Goal: Transaction & Acquisition: Purchase product/service

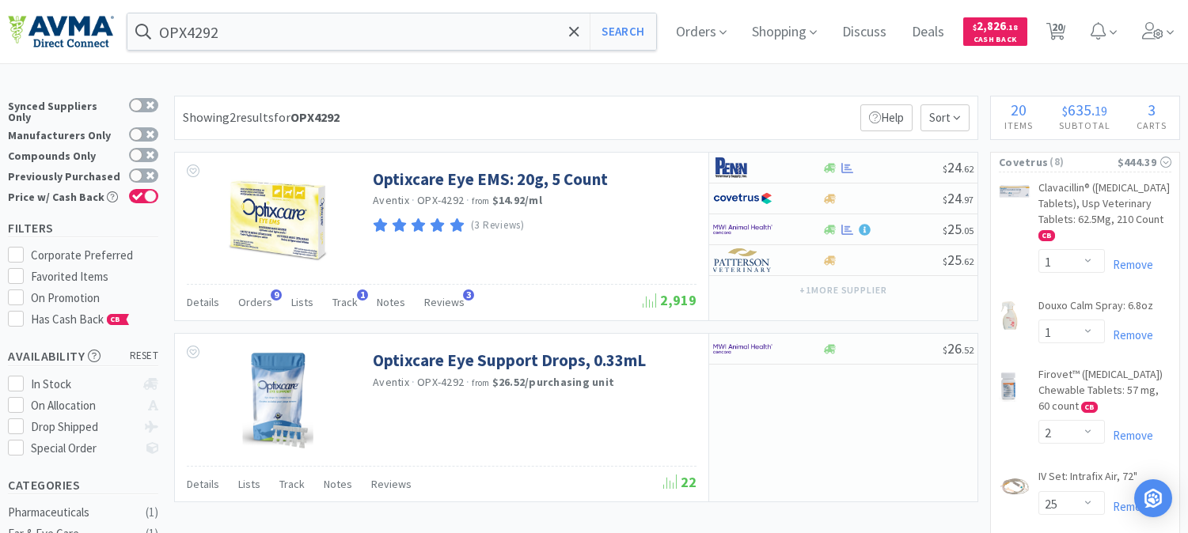
select select "1"
select select "2"
select select "25"
select select "1"
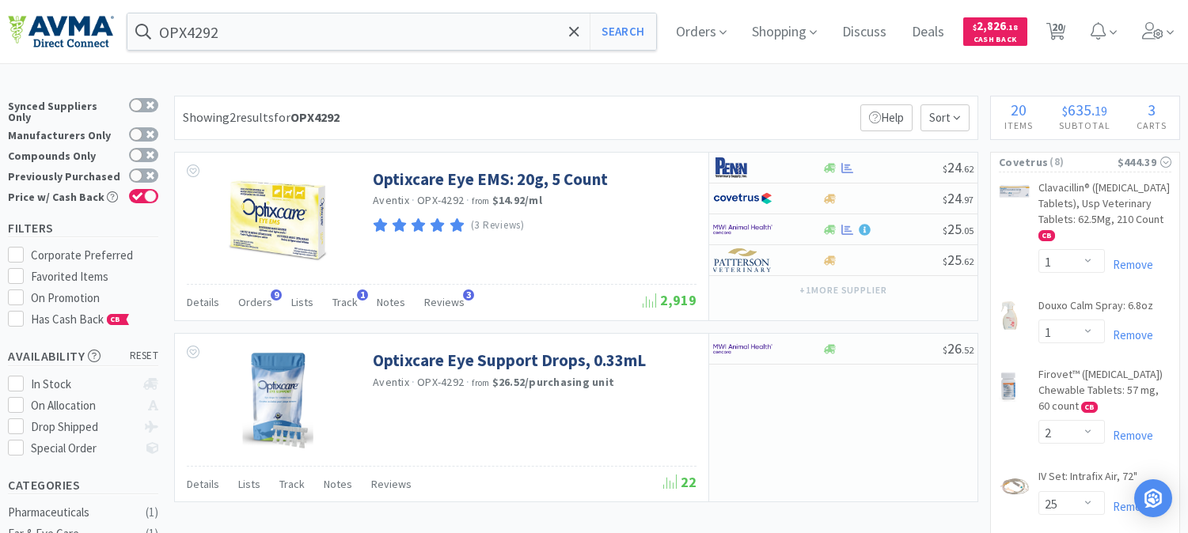
select select "6"
select select "2"
select select "1"
select select "2"
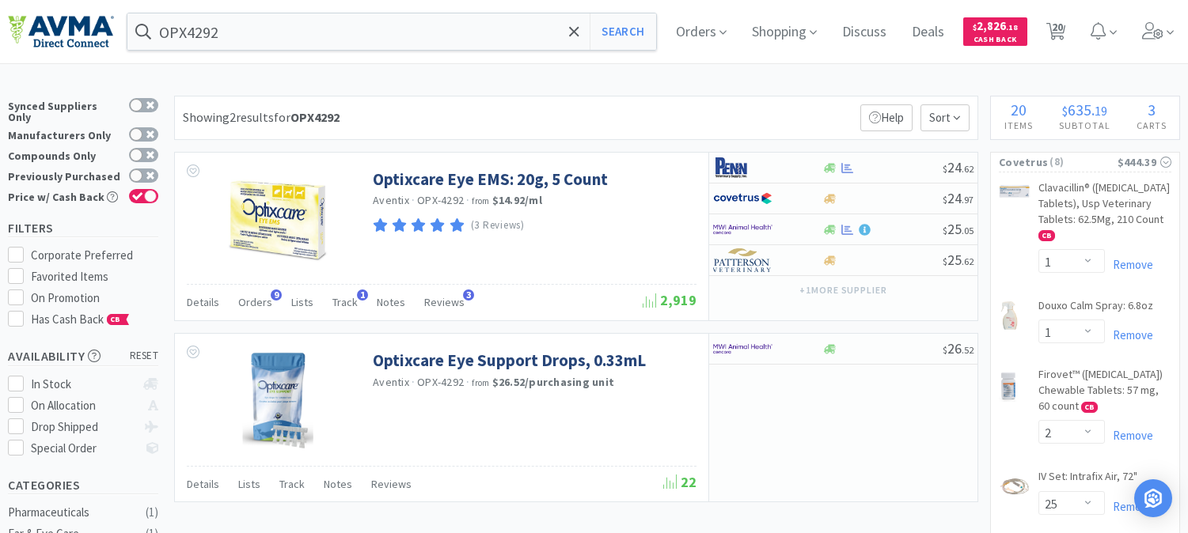
select select "1"
select select "2"
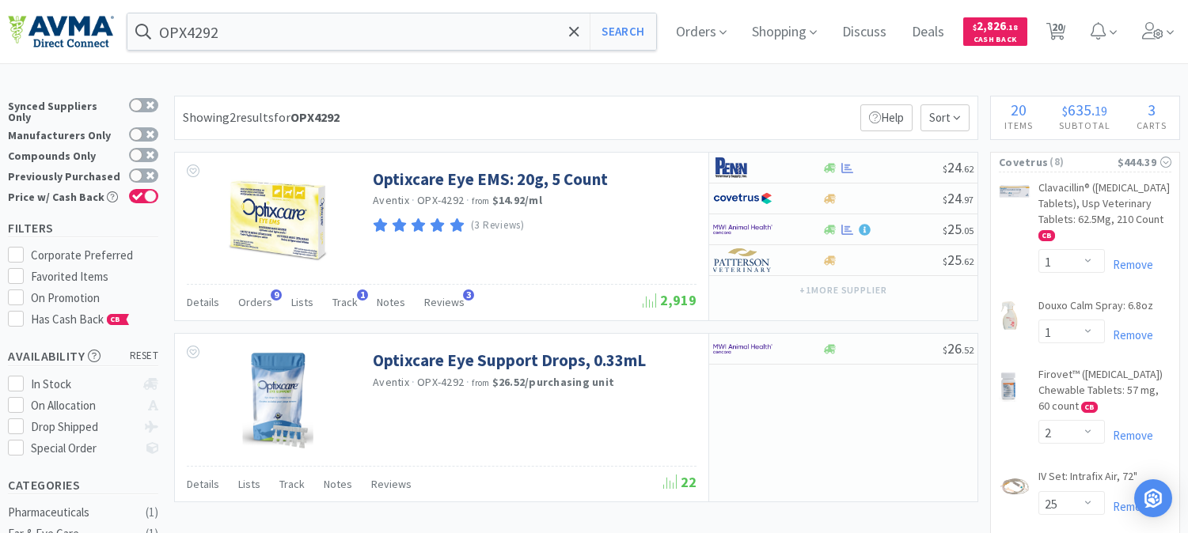
select select "1"
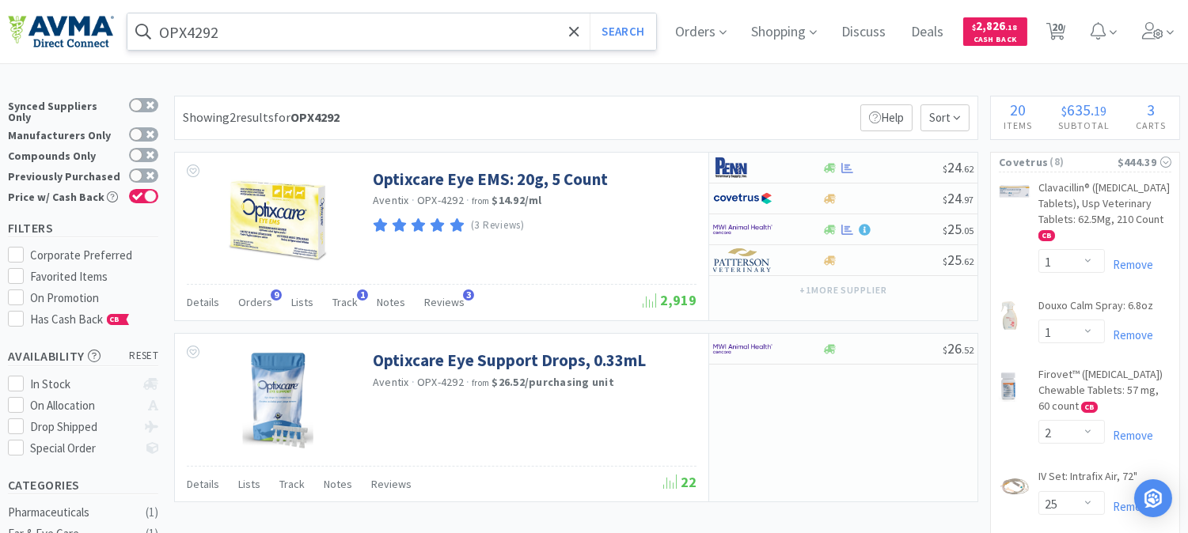
click at [249, 32] on input "OPX4292" at bounding box center [391, 31] width 529 height 36
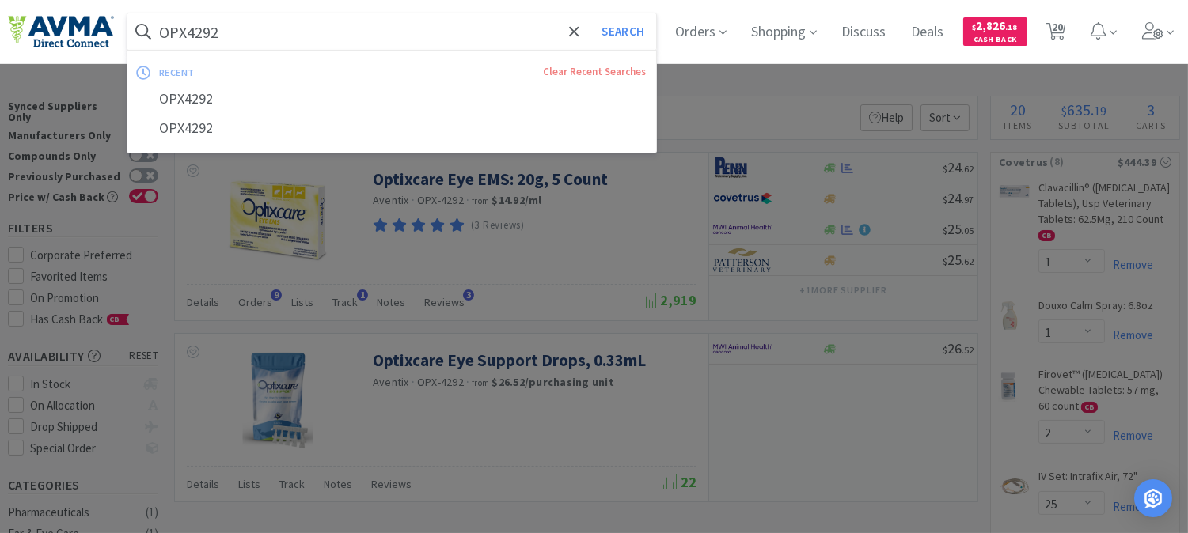
paste input "003574"
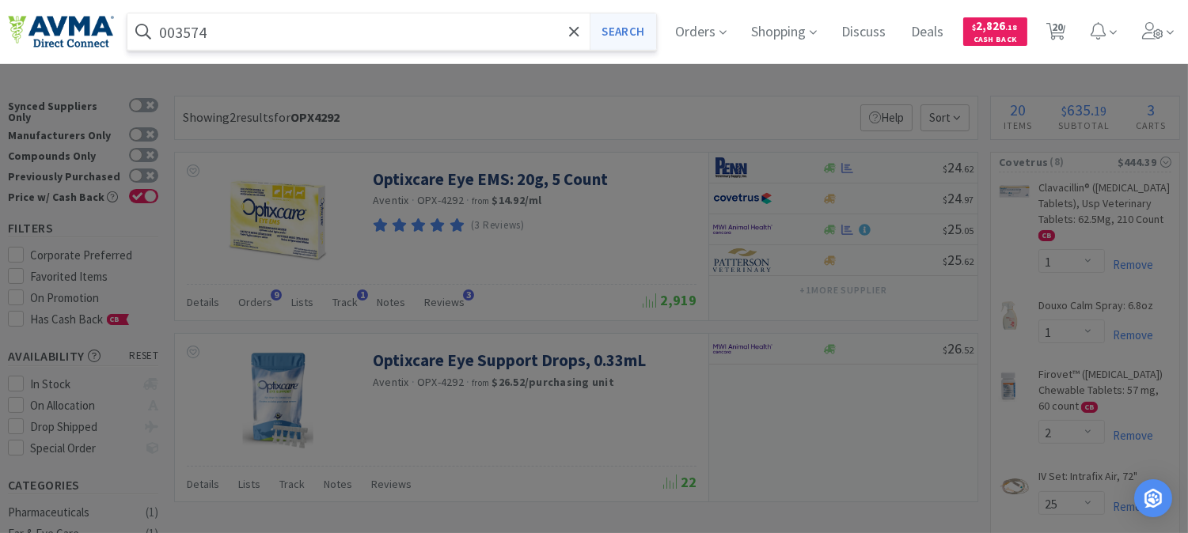
type input "003574"
click at [622, 25] on button "Search" at bounding box center [622, 31] width 66 height 36
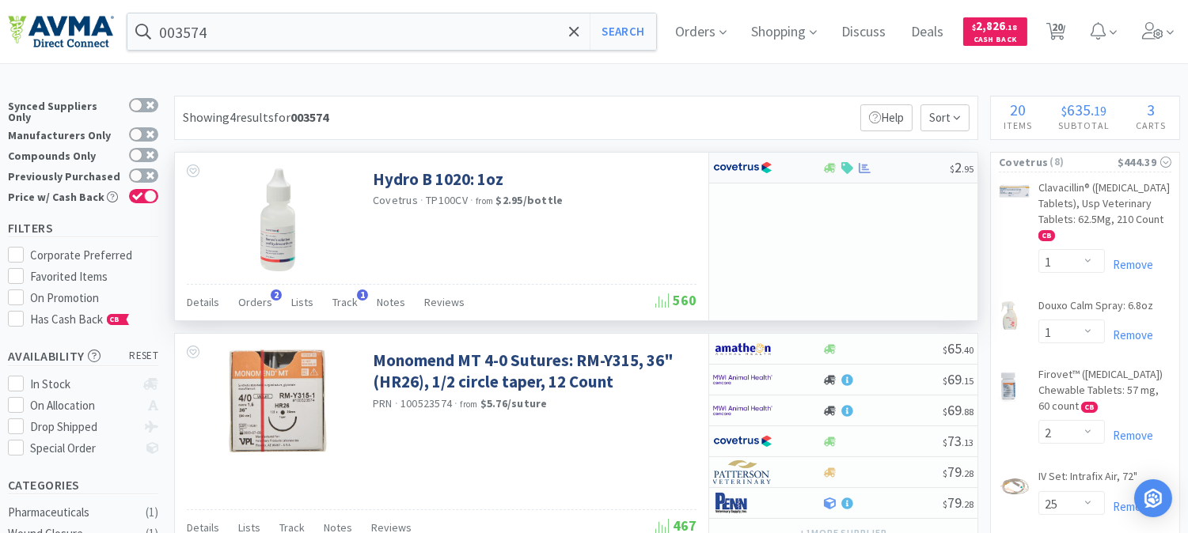
click at [747, 167] on img at bounding box center [742, 168] width 59 height 24
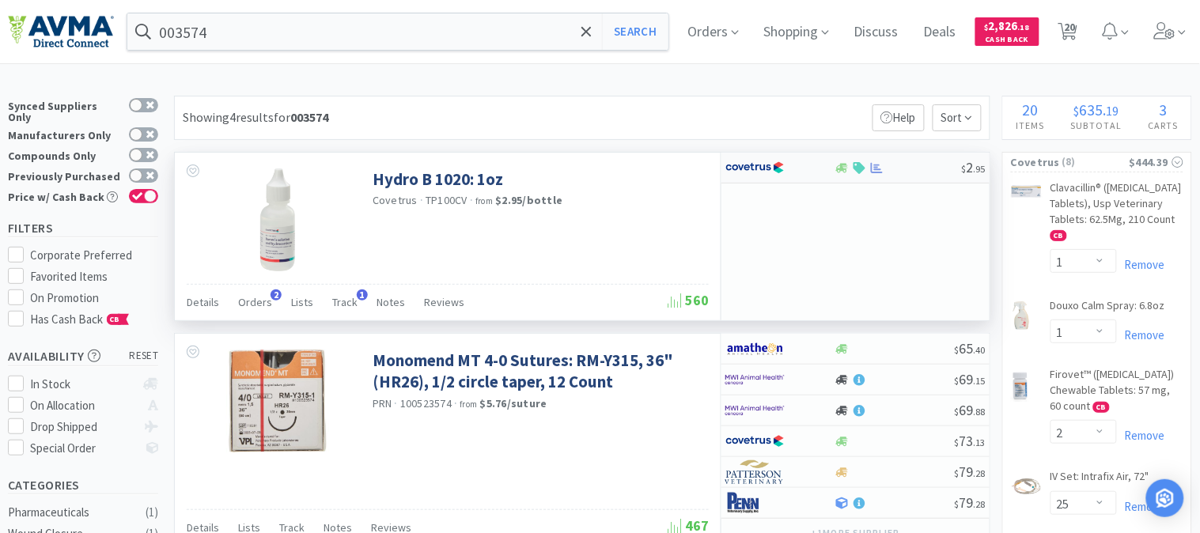
select select "1"
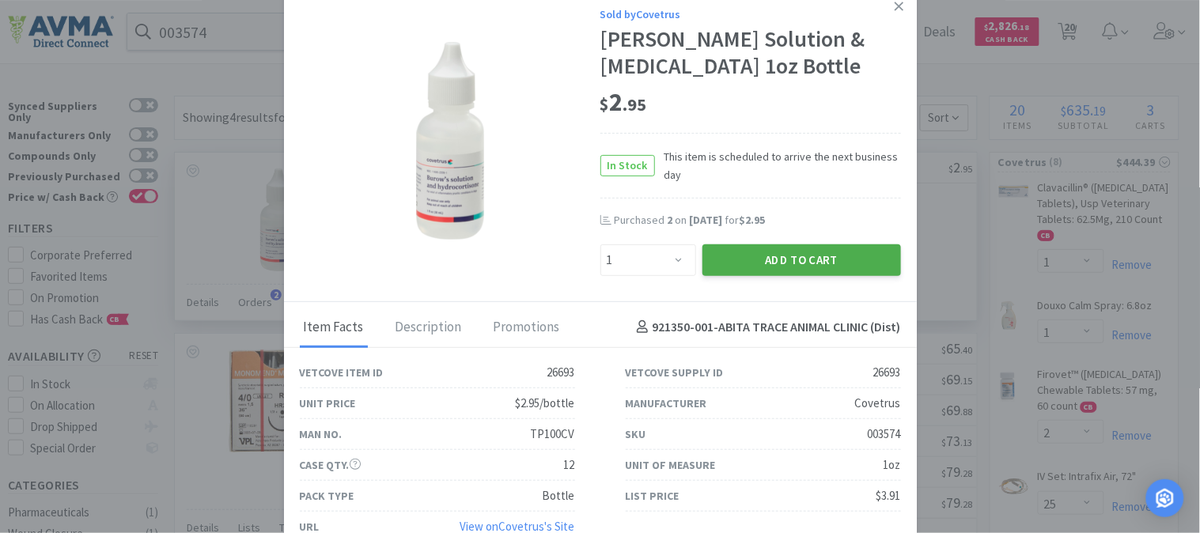
click at [778, 260] on button "Add to Cart" at bounding box center [802, 261] width 199 height 32
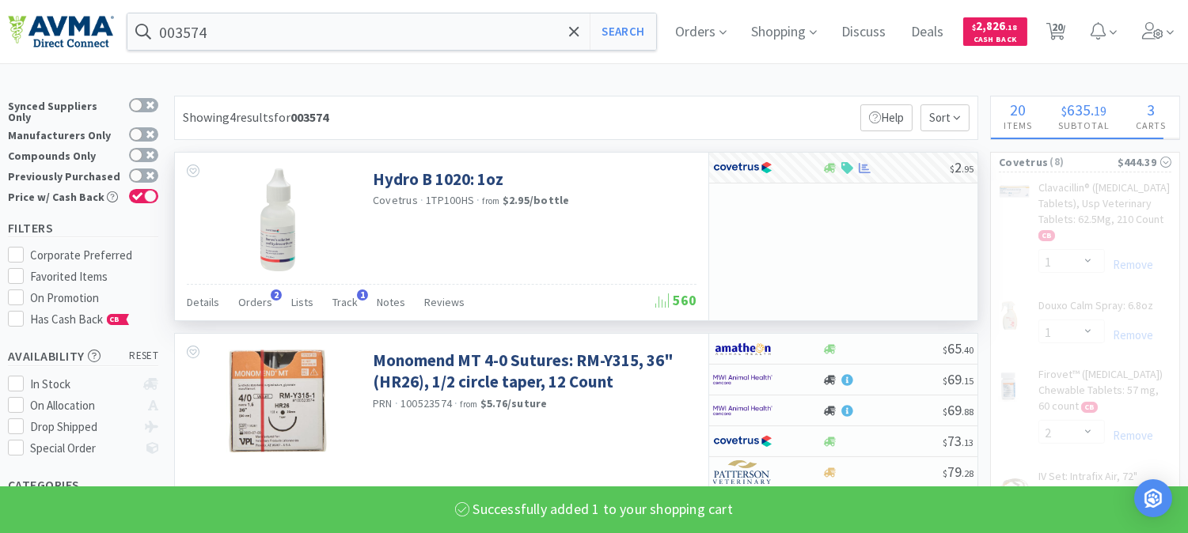
select select "1"
select select "6"
select select "2"
select select "25"
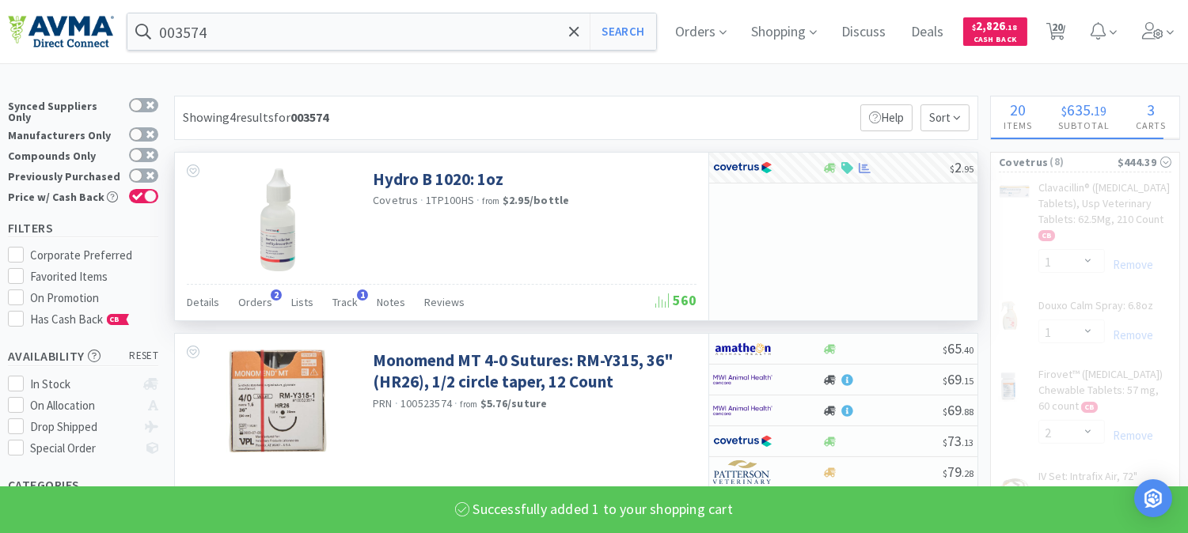
select select "1"
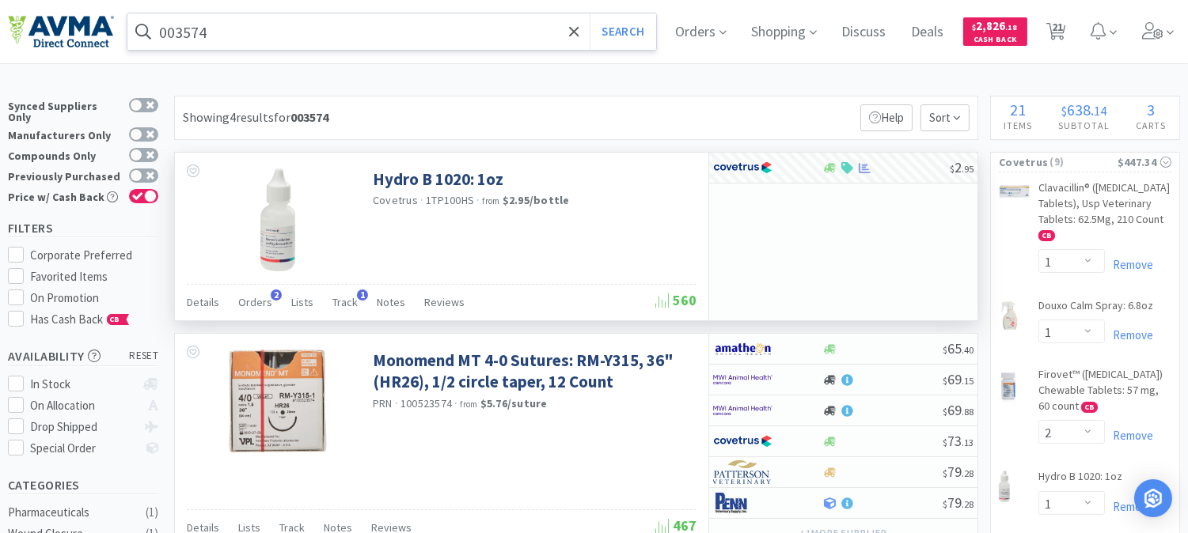
click at [279, 28] on input "003574" at bounding box center [391, 31] width 529 height 36
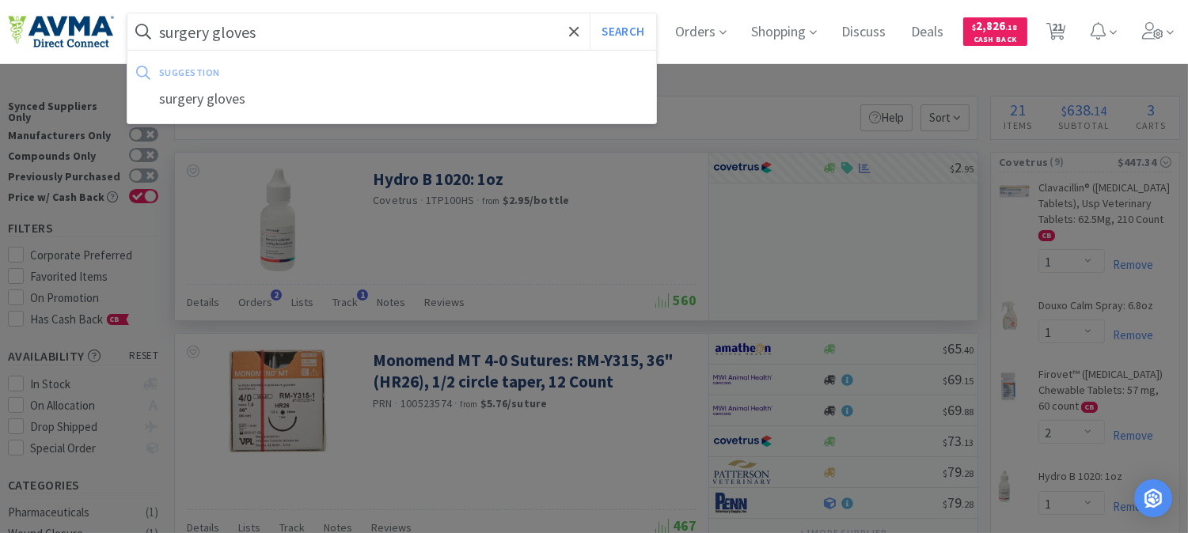
type input "surgery gloves"
click at [589, 13] on button "Search" at bounding box center [622, 31] width 66 height 36
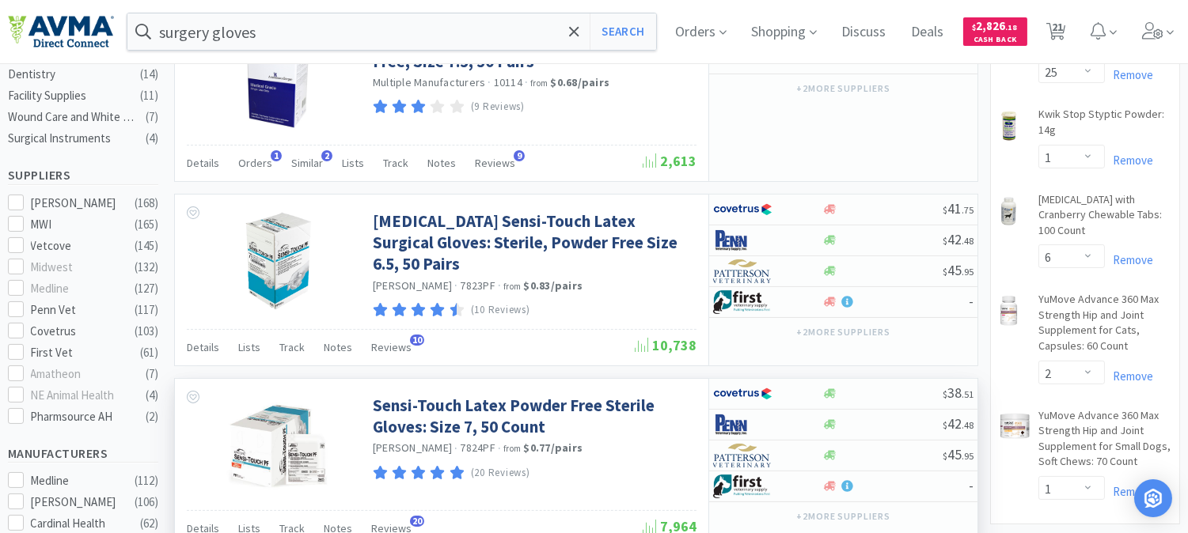
scroll to position [476, 0]
